Goal: Task Accomplishment & Management: Manage account settings

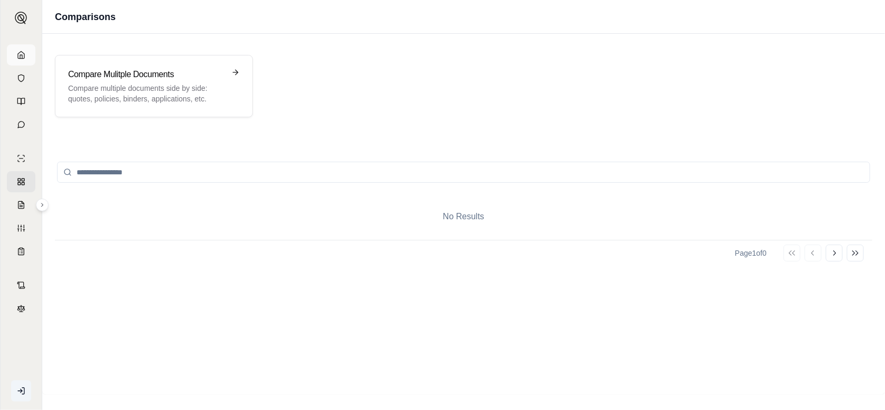
click at [19, 52] on icon at bounding box center [21, 55] width 8 height 8
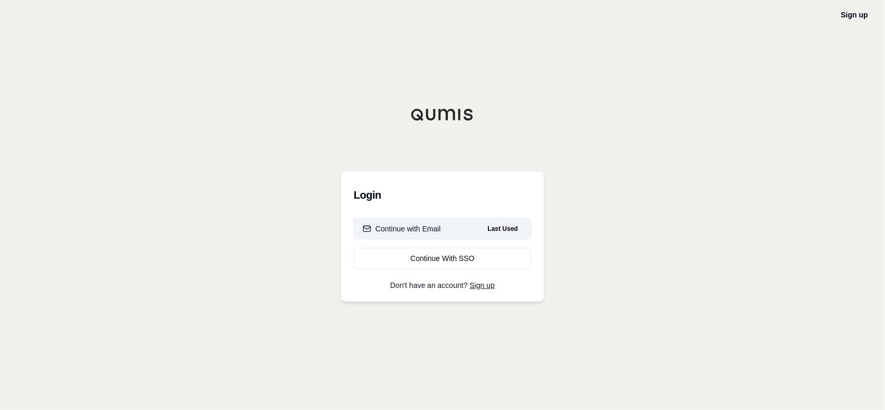
click at [463, 229] on button "Continue with Email Last Used" at bounding box center [442, 228] width 177 height 21
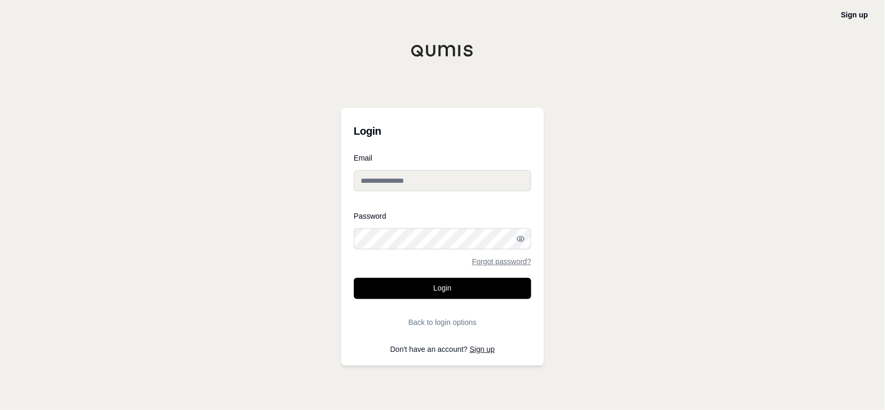
type input "**********"
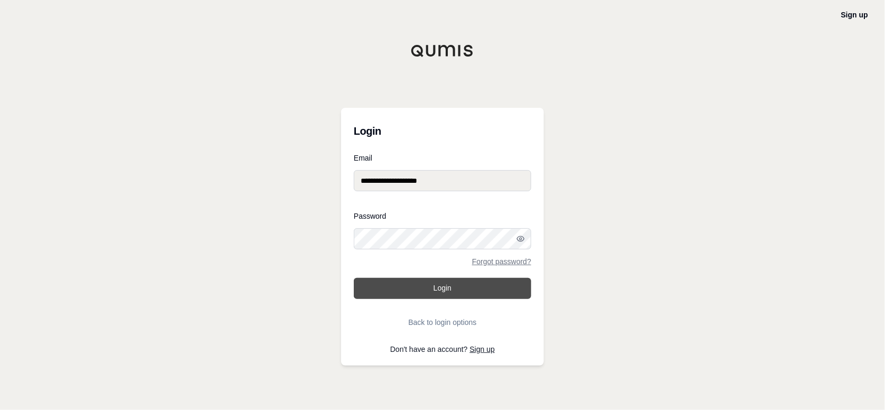
click at [453, 283] on button "Login" at bounding box center [442, 288] width 177 height 21
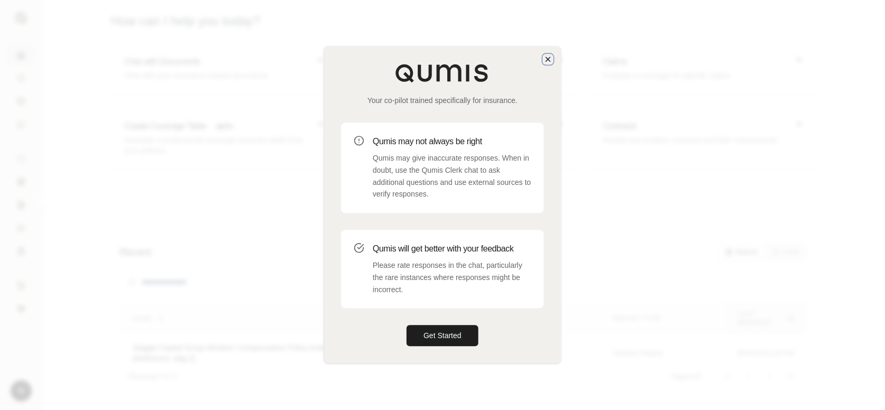
click at [548, 58] on icon "button" at bounding box center [548, 59] width 8 height 8
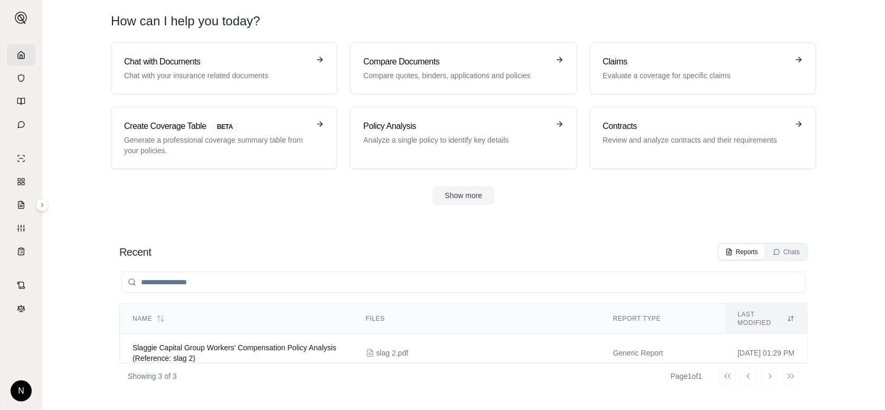
click at [22, 392] on html "N How can I help you [DATE]? Chat with Documents Chat with your insurance relat…" at bounding box center [442, 205] width 885 height 410
click at [66, 312] on link "Member Portal" at bounding box center [46, 311] width 87 height 17
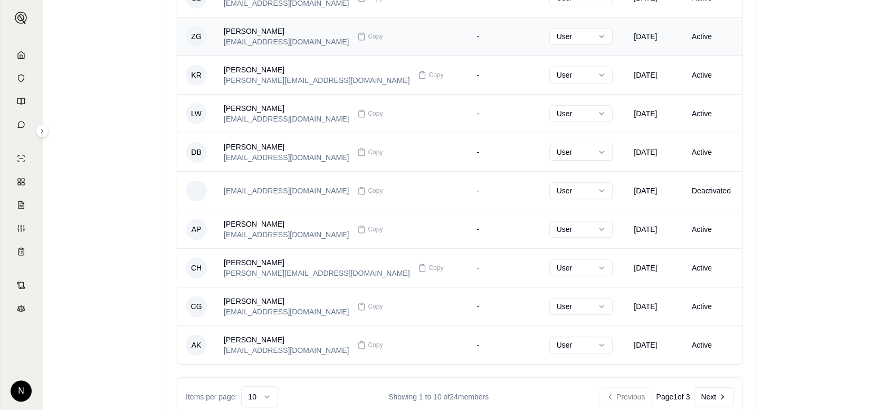
scroll to position [201, 0]
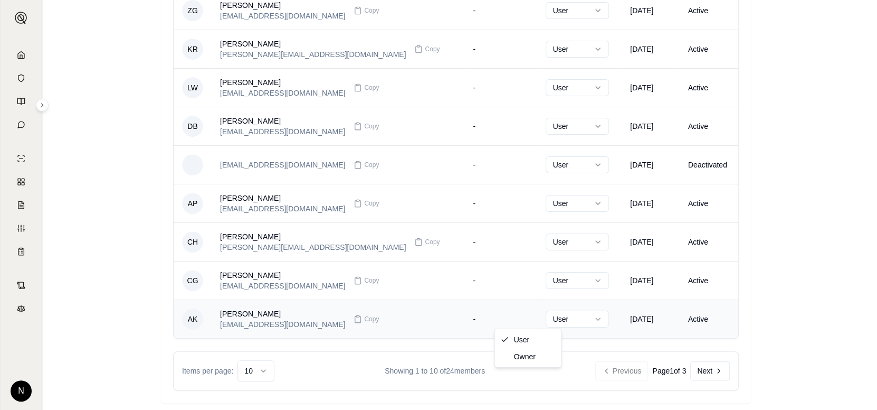
click at [541, 316] on html "N Members 18 of 18 seats used Invite Members Members 17 Invites 1 Engagement Me…" at bounding box center [438, 105] width 877 height 612
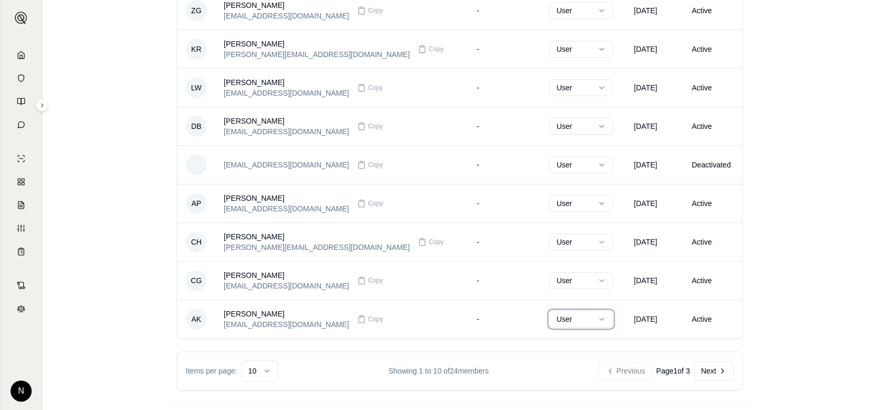
click at [443, 323] on html "N Members 18 of 18 seats used Invite Members Members 17 Invites 1 Engagement Me…" at bounding box center [438, 105] width 877 height 612
click at [260, 313] on div "[PERSON_NAME]" at bounding box center [286, 313] width 125 height 11
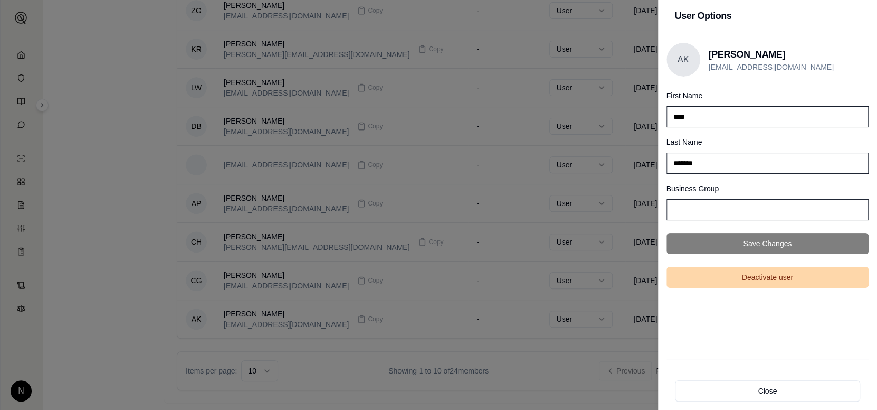
click at [765, 281] on button "Deactivate user" at bounding box center [768, 277] width 203 height 21
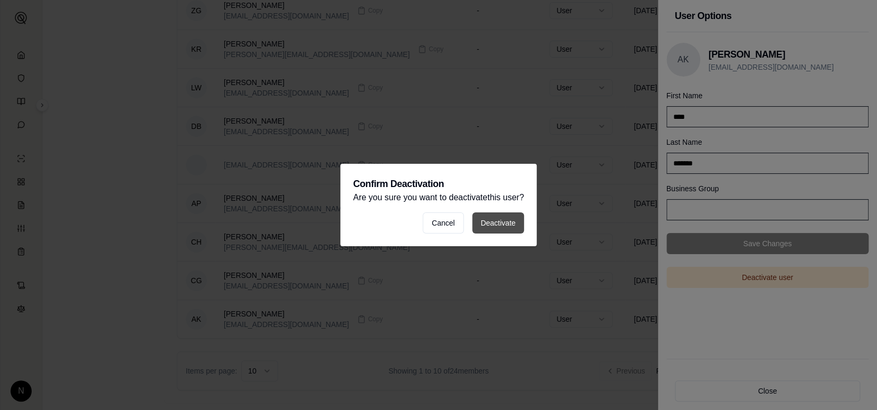
click at [515, 223] on button "Deactivate" at bounding box center [498, 222] width 52 height 21
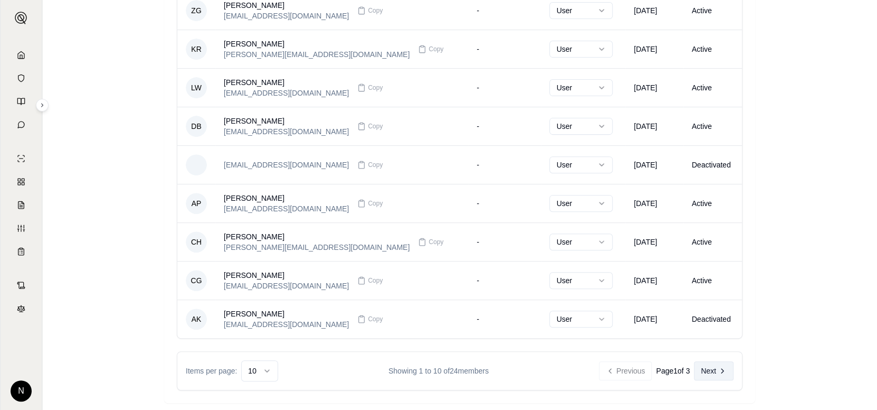
click at [702, 366] on button "Next" at bounding box center [714, 370] width 40 height 19
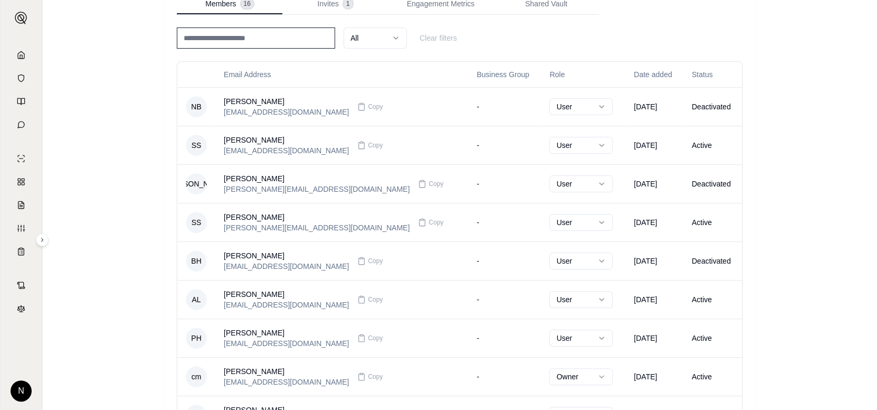
scroll to position [42, 0]
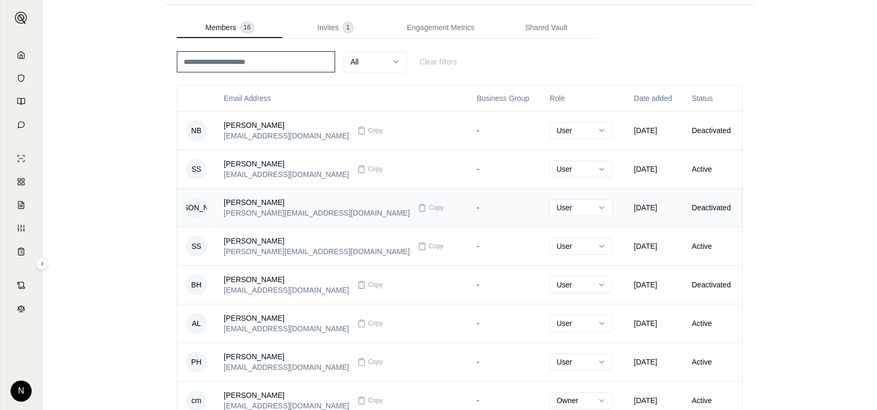
click at [260, 201] on div "[PERSON_NAME]" at bounding box center [317, 202] width 186 height 11
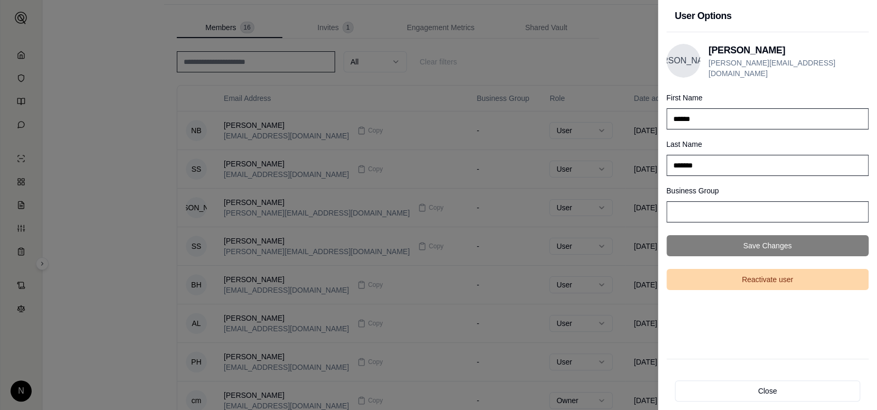
click at [771, 275] on button "Reactivate user" at bounding box center [768, 279] width 203 height 21
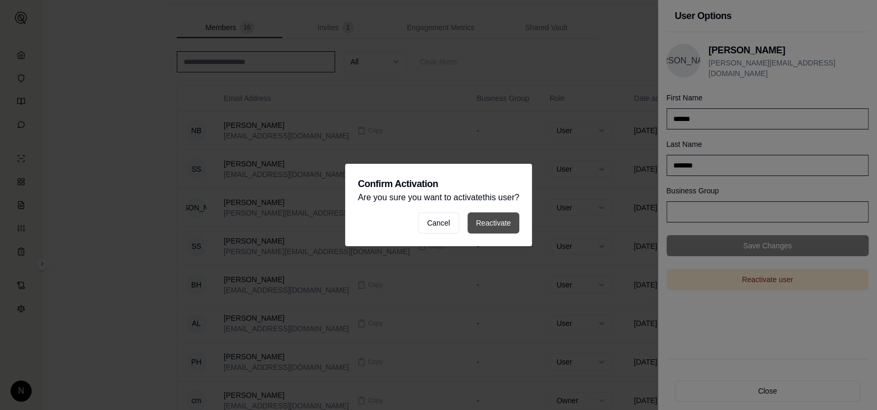
click at [509, 226] on button "Reactivate" at bounding box center [494, 222] width 52 height 21
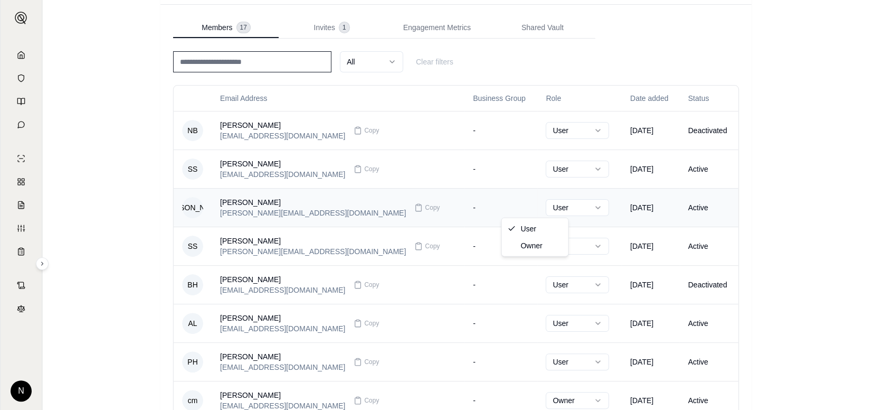
click at [557, 205] on html "N Members 18 of 18 seats used Invite Members Members 17 Invites 1 Engagement Me…" at bounding box center [438, 264] width 877 height 612
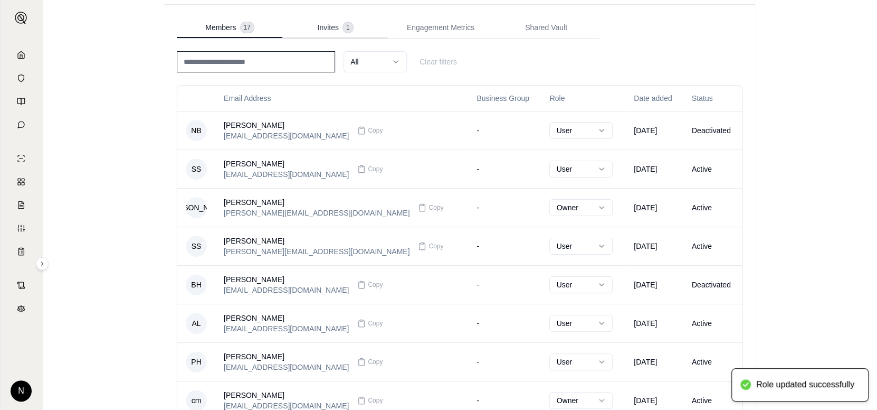
click at [329, 25] on div "Members 18 of 18 seats used Invite Members Members 17 Invites 1 Engagement Metr…" at bounding box center [459, 263] width 591 height 595
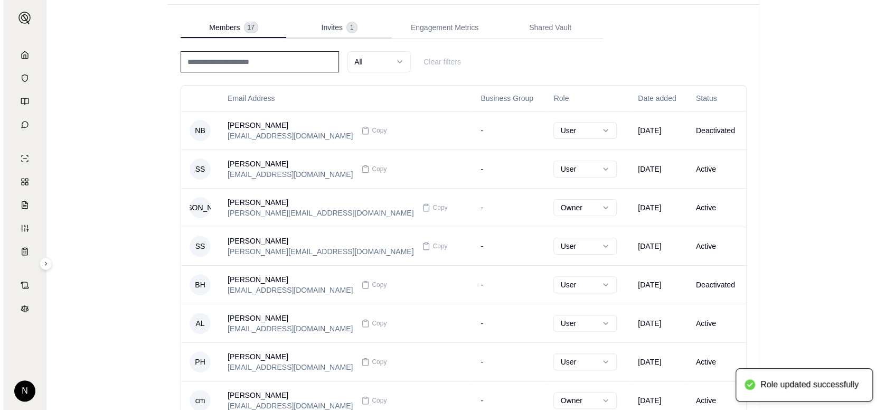
scroll to position [0, 0]
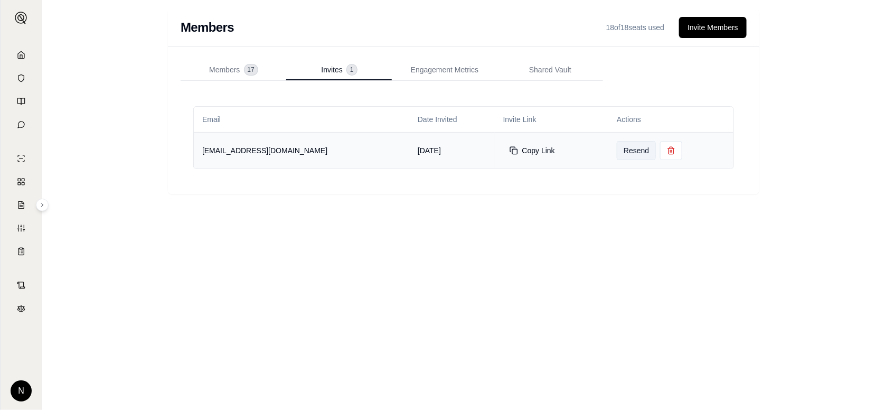
click at [620, 147] on button "Resend" at bounding box center [635, 150] width 39 height 19
